Goal: Information Seeking & Learning: Learn about a topic

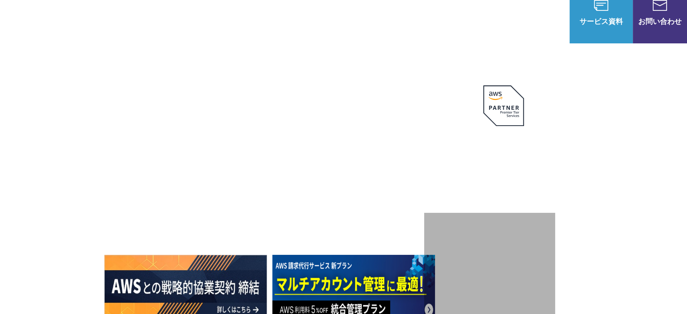
click at [414, 283] on img at bounding box center [353, 286] width 163 height 63
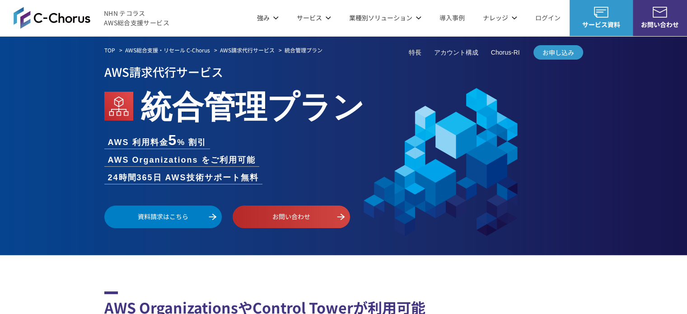
click at [432, 300] on h2 "AWS OrganizationsやControl Towerが利用可能 コスト削減と、ガバナンスやセキュリティ向上を両立できるプラン" at bounding box center [343, 315] width 479 height 48
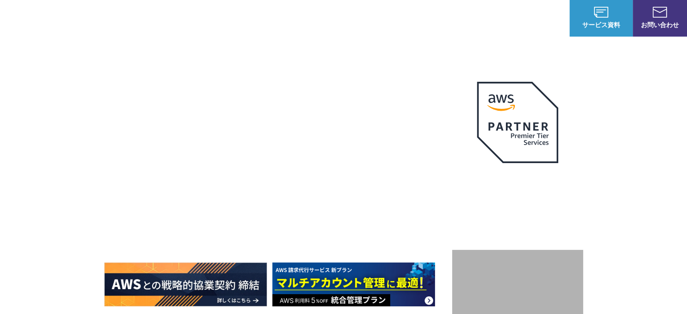
drag, startPoint x: 325, startPoint y: 306, endPoint x: 212, endPoint y: 257, distance: 123.0
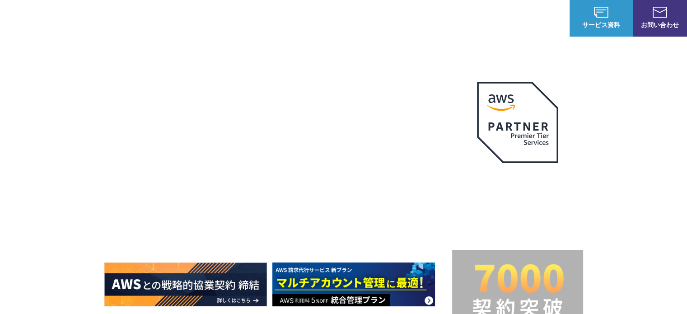
click at [325, 306] on img at bounding box center [353, 284] width 163 height 44
